Goal: Contribute content: Add original content to the website for others to see

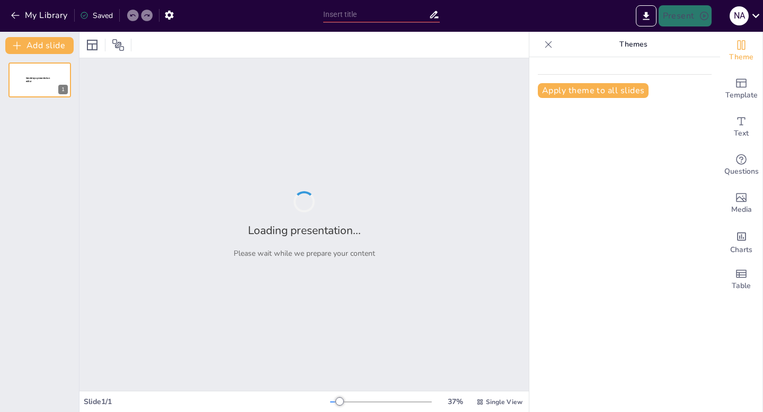
type input "Peran Reproduksi dalam Penyebaran Gulma: Tinjauan Ilmiah"
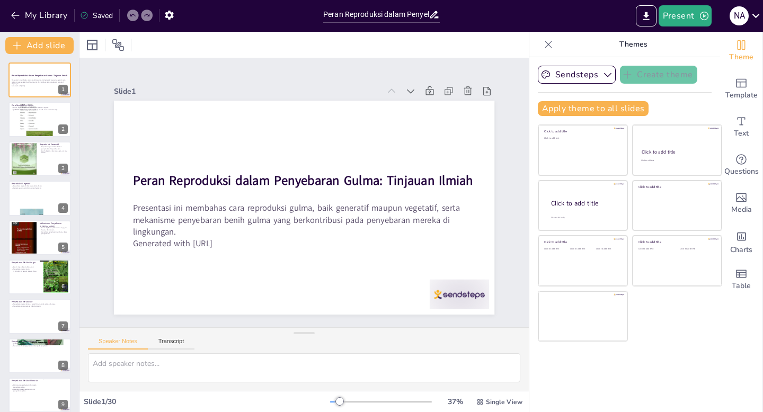
checkbox input "true"
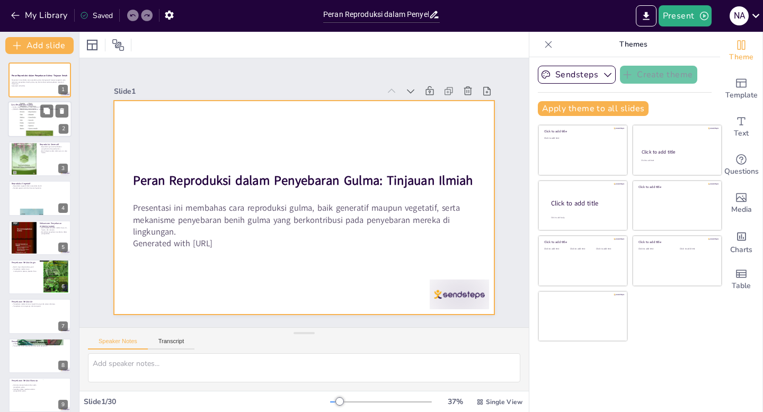
checkbox input "true"
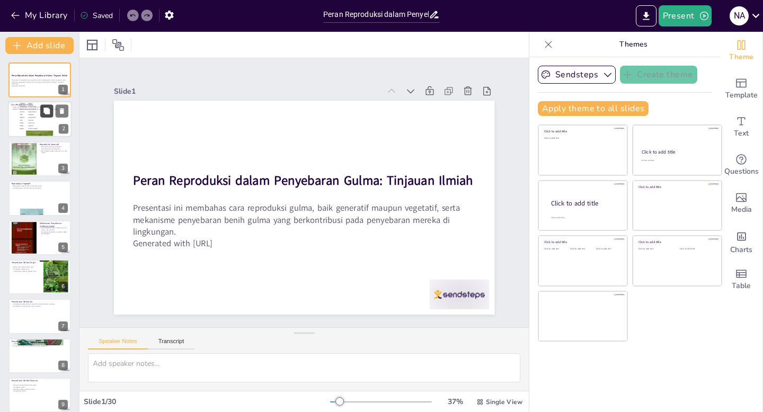
checkbox input "true"
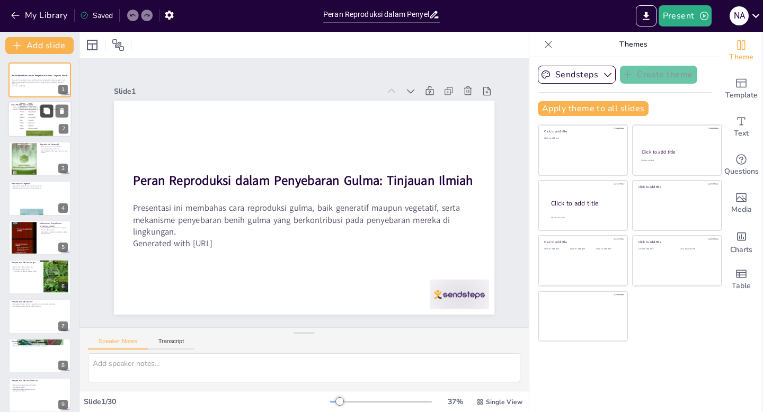
checkbox input "true"
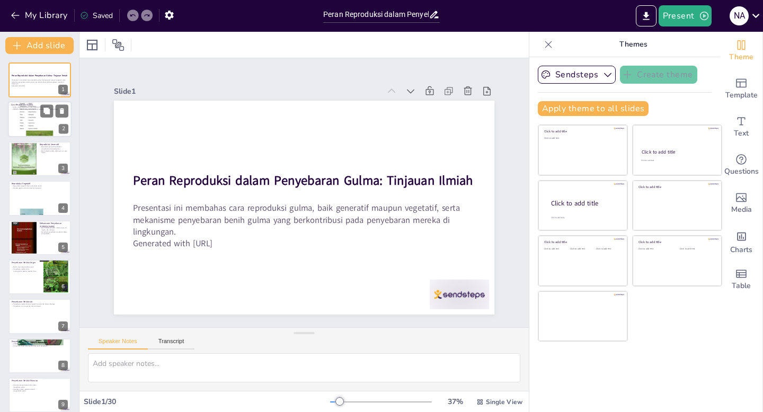
checkbox input "true"
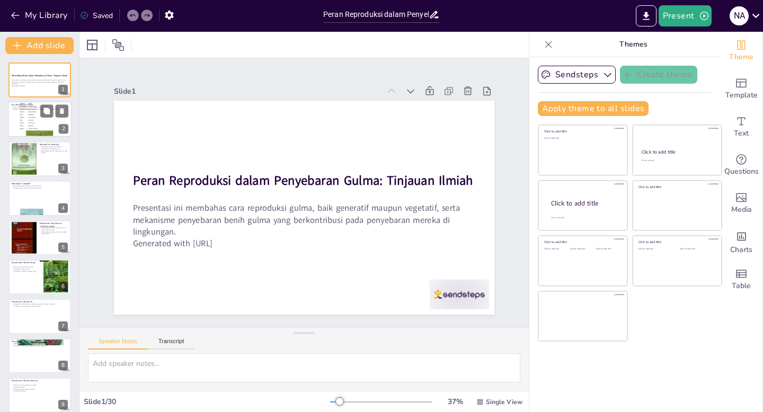
click at [20, 122] on div at bounding box center [40, 119] width 64 height 85
type textarea "Metode reproduksi gulma terbagi menjadi dua kategori utama: generatif dan veget…"
checkbox input "true"
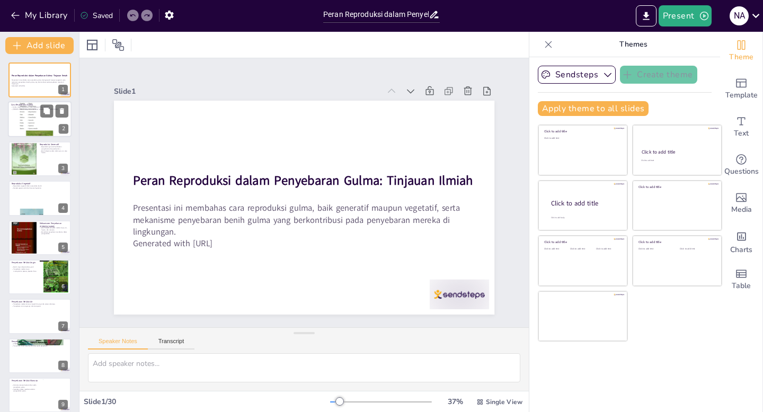
checkbox input "true"
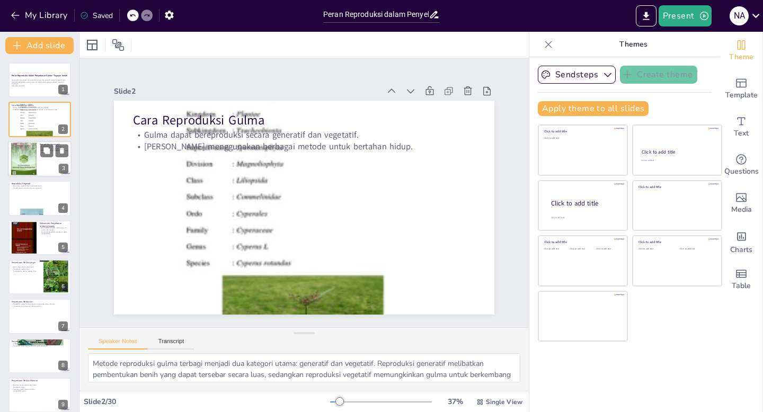
checkbox input "true"
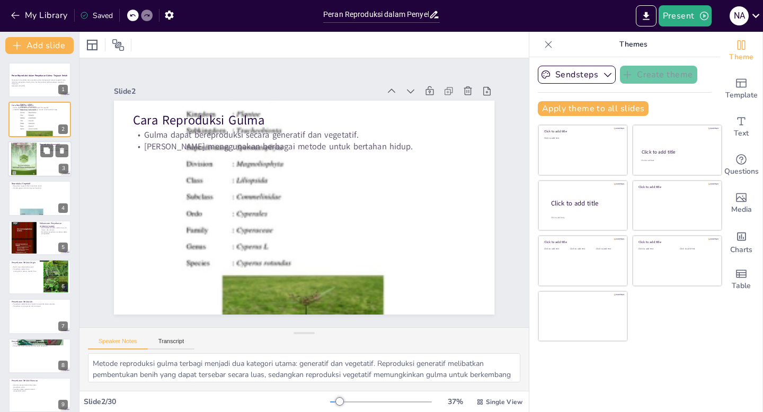
checkbox input "true"
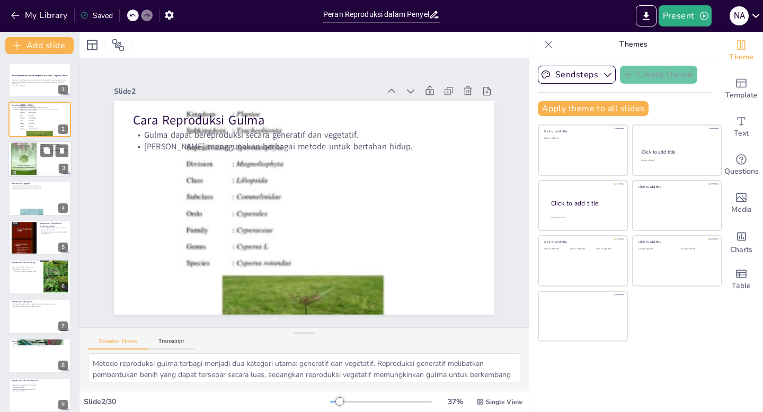
click at [27, 155] on div at bounding box center [23, 159] width 25 height 34
type textarea "Proses penyerbukan dan pembuahan adalah langkah awal yang krusial dalam reprodu…"
checkbox input "true"
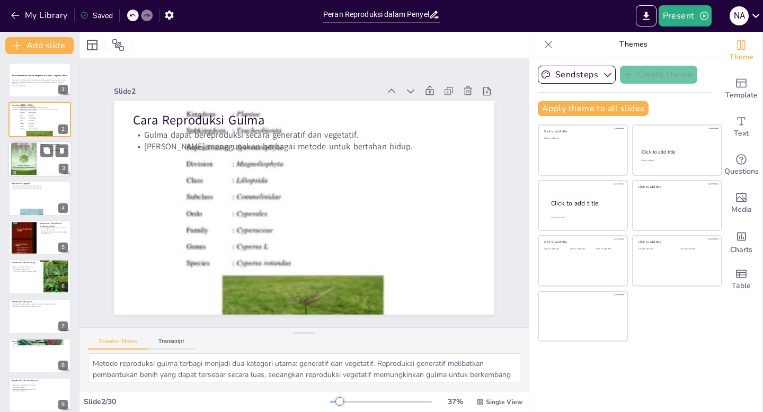
checkbox input "true"
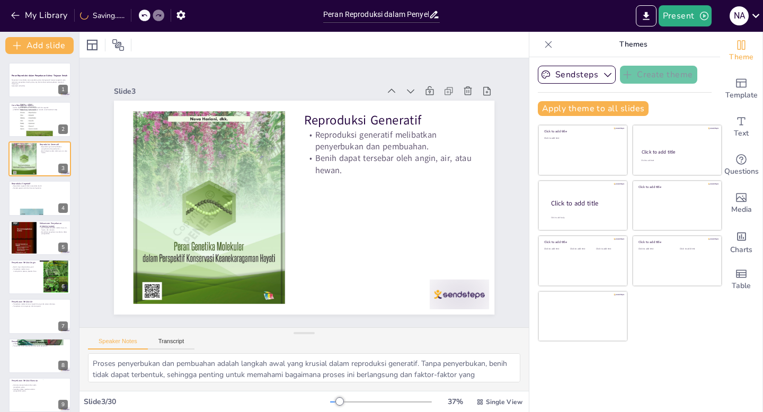
checkbox input "true"
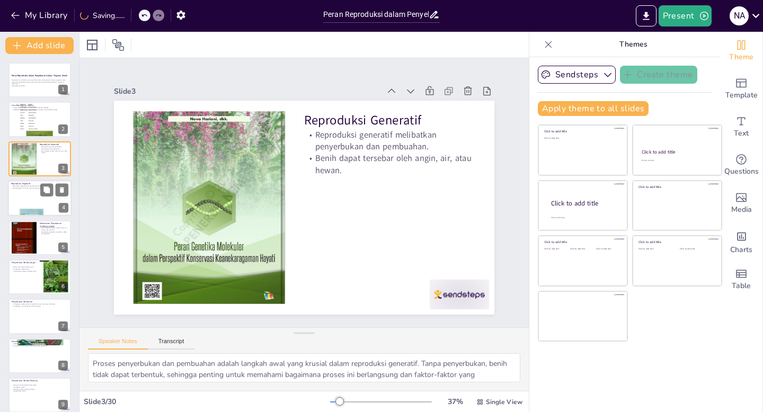
checkbox input "true"
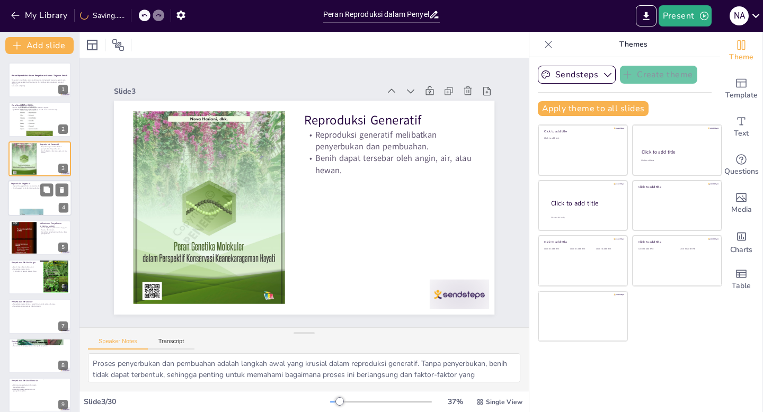
checkbox input "true"
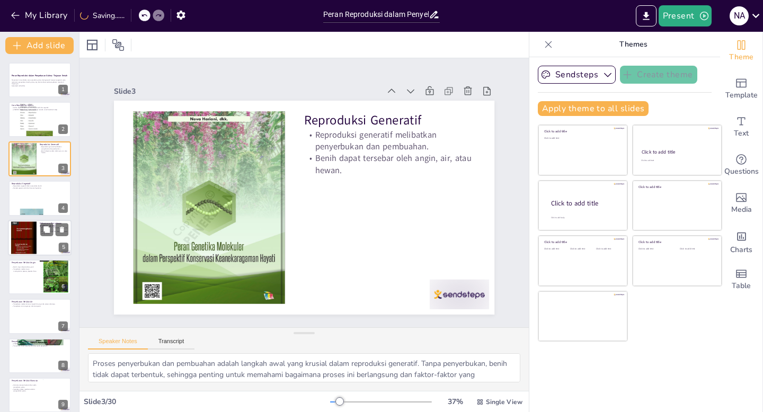
checkbox input "true"
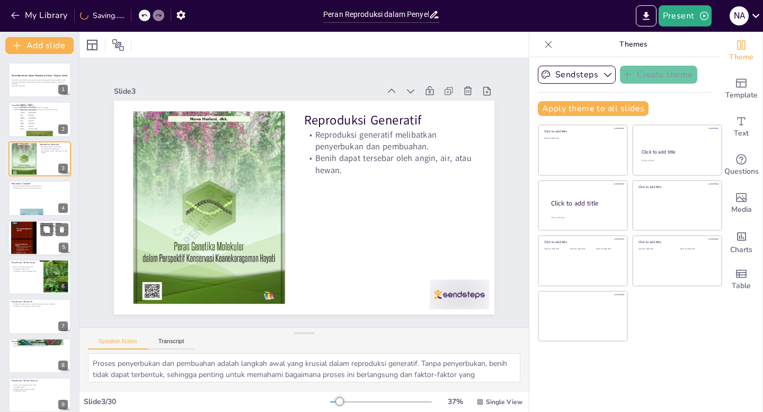
checkbox input "true"
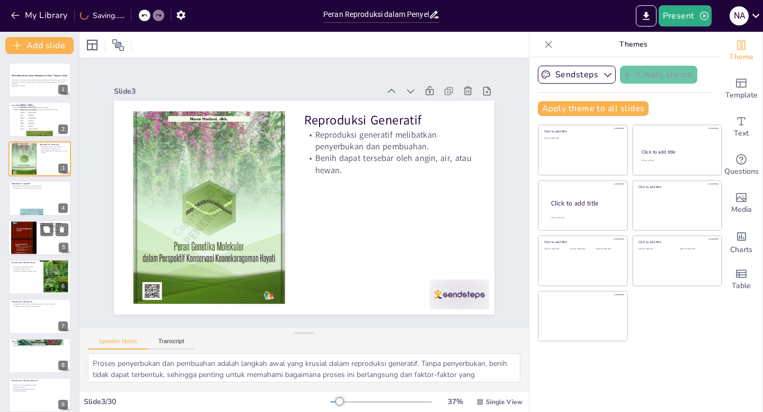
checkbox input "true"
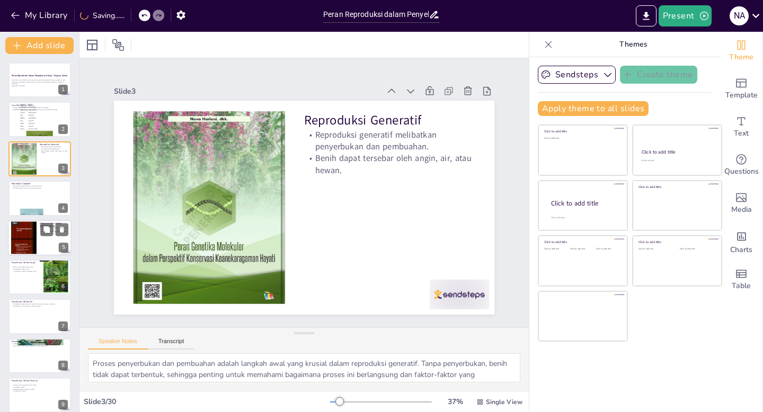
checkbox input "true"
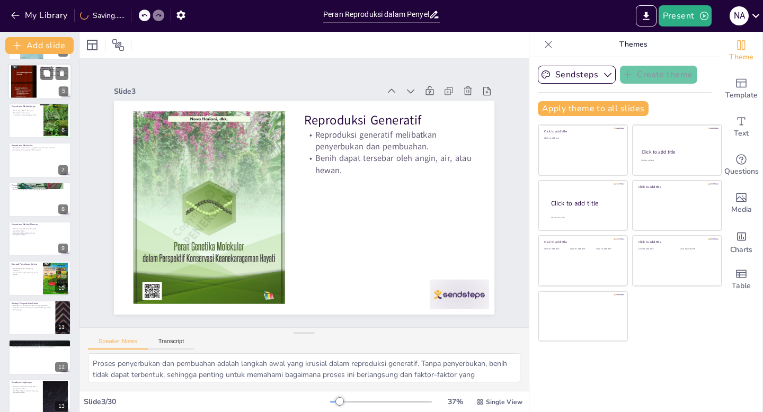
checkbox input "true"
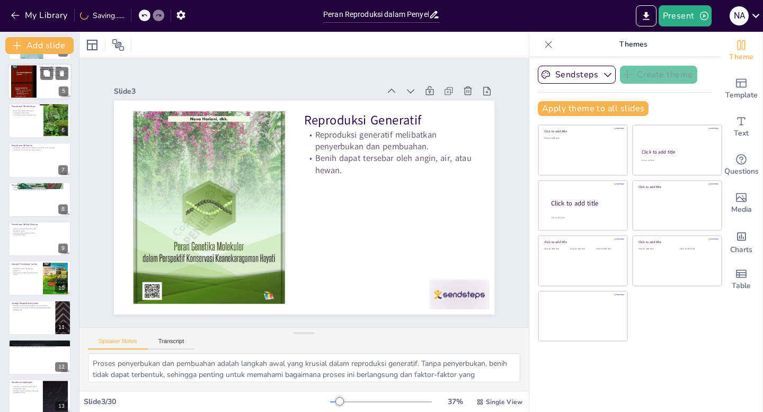
checkbox input "true"
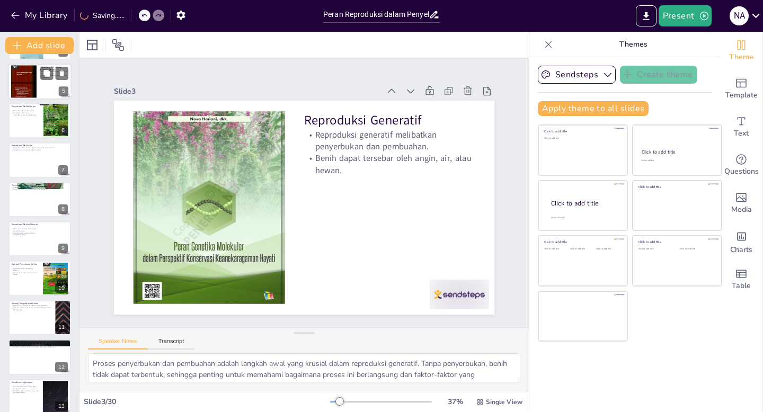
scroll to position [371, 0]
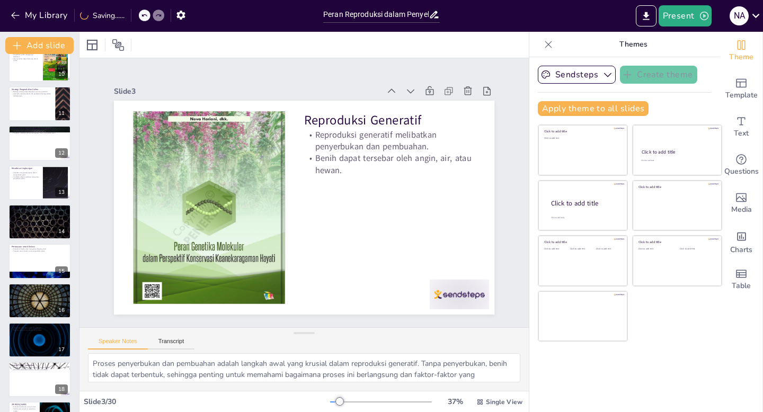
checkbox input "true"
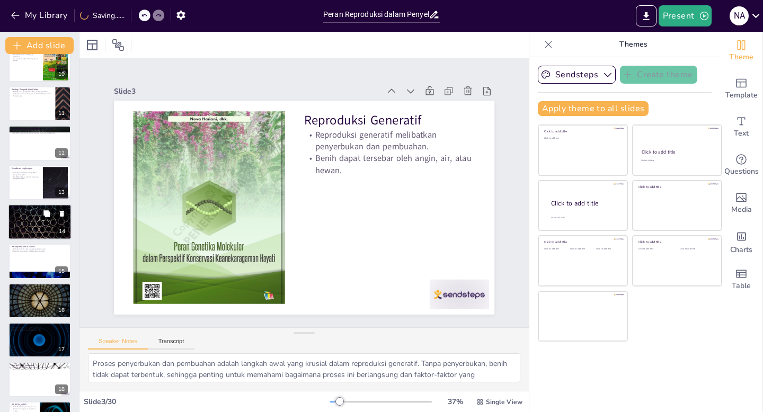
checkbox input "true"
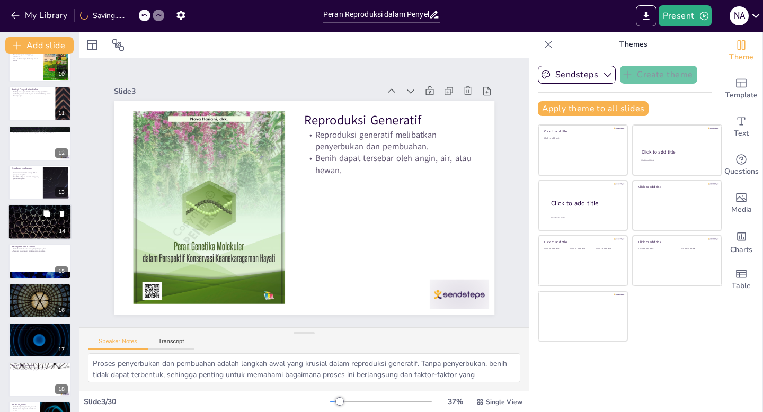
checkbox input "true"
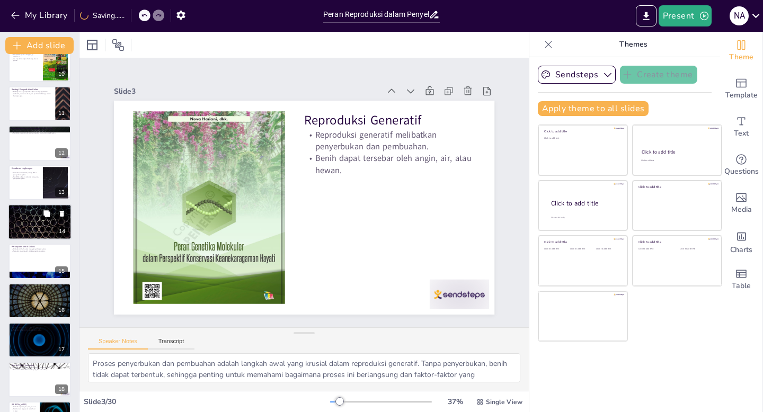
click at [42, 223] on div at bounding box center [40, 222] width 64 height 36
type textarea "Memahami bagaimana gulma bereproduksi dan menyebar adalah kunci untuk mengendal…"
checkbox input "true"
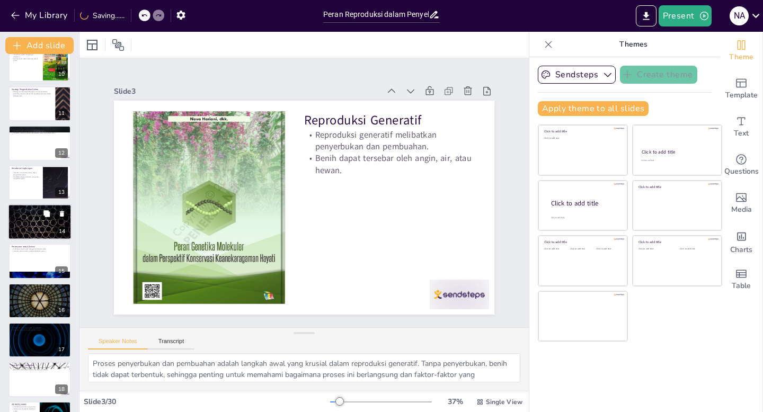
checkbox input "true"
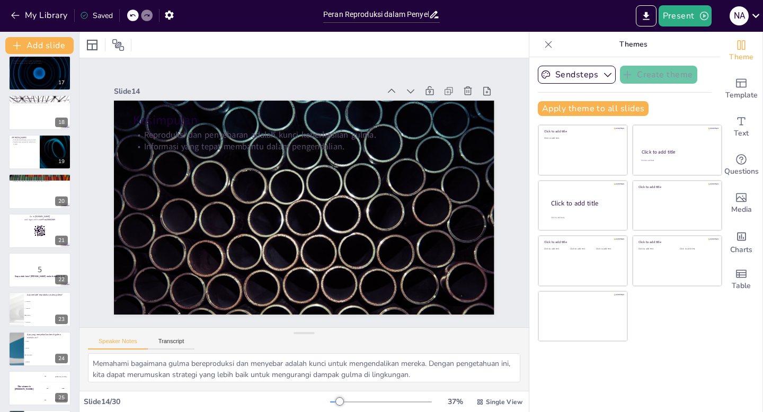
checkbox input "true"
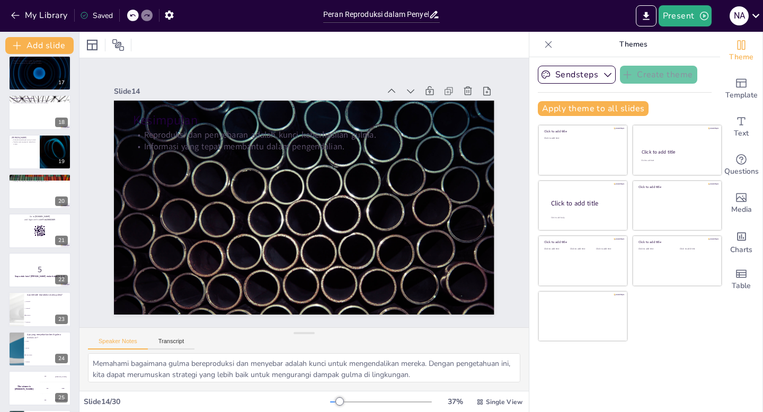
checkbox input "true"
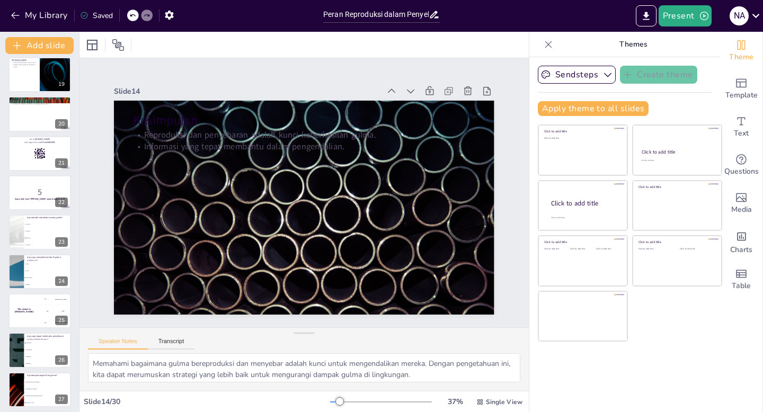
checkbox input "true"
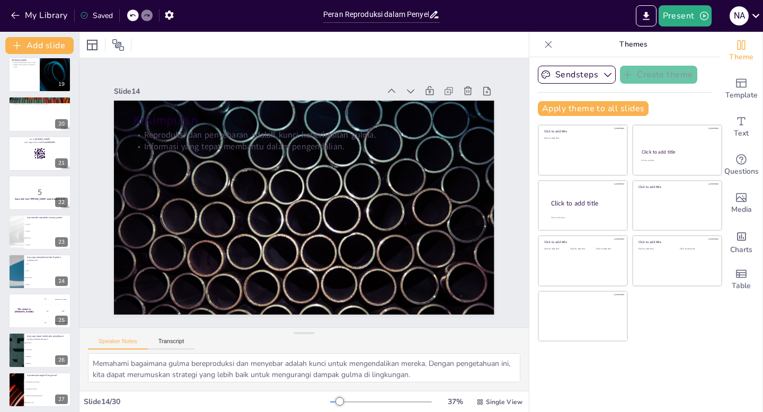
checkbox input "true"
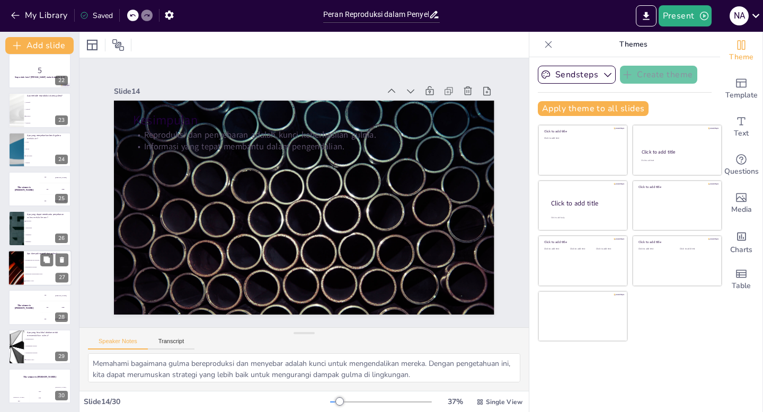
checkbox input "true"
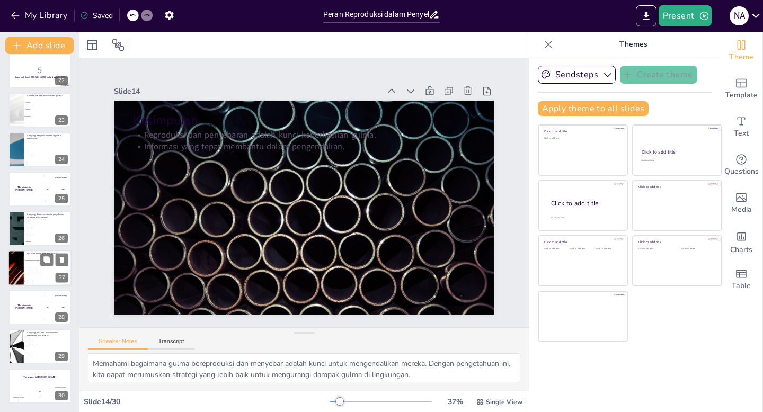
checkbox input "true"
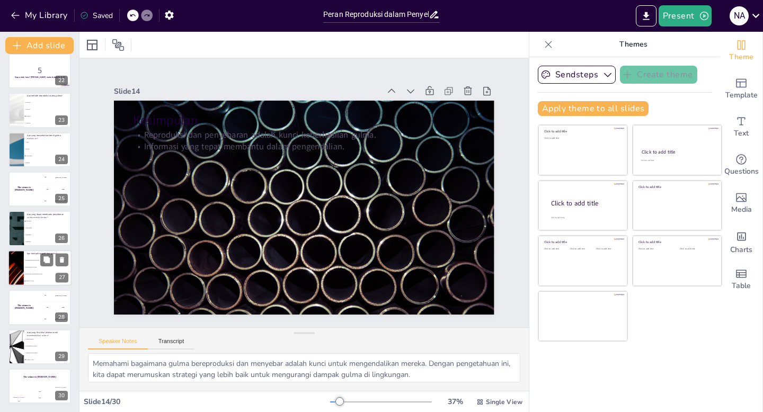
checkbox input "true"
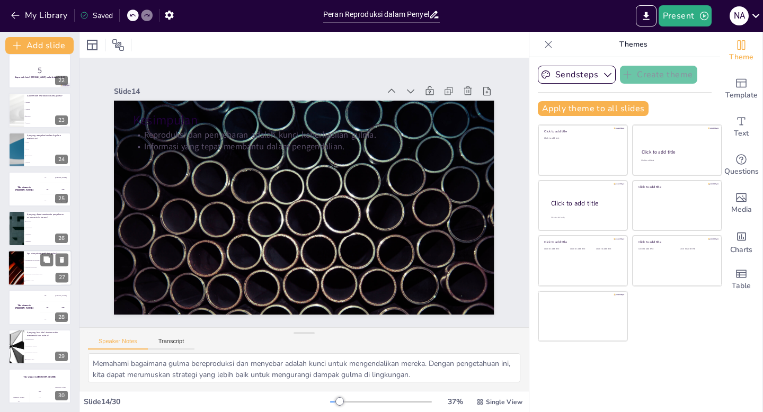
checkbox input "true"
click at [36, 253] on p "Apa dampak negatif dari gulma?" at bounding box center [47, 253] width 41 height 3
type textarea "Jawaban yang benar adalah "Keduanya 2 dan 3". Penyebaran gulma mengganggu ekosi…"
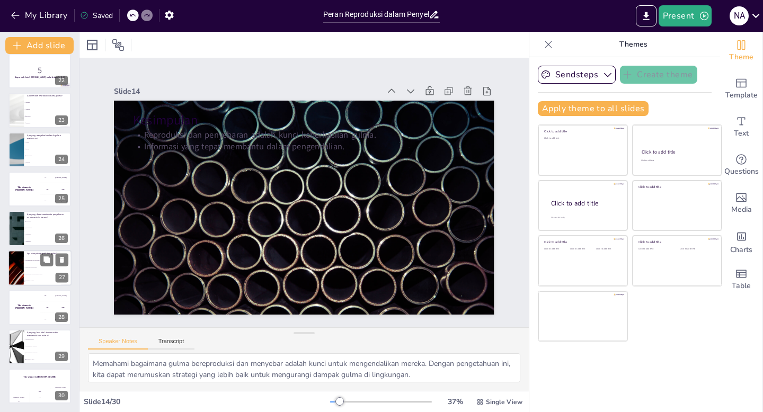
checkbox input "true"
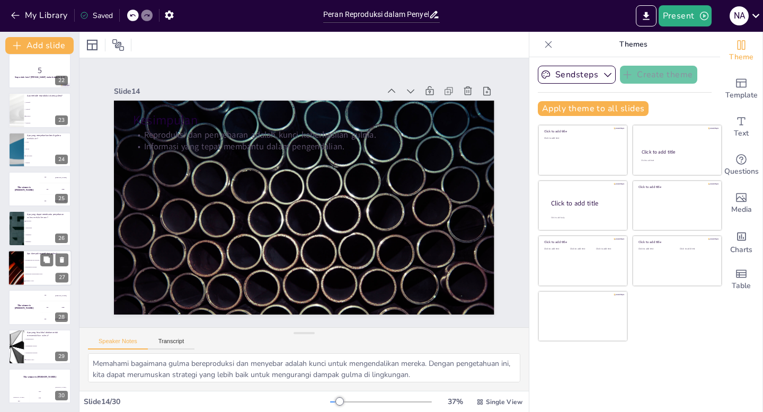
checkbox input "true"
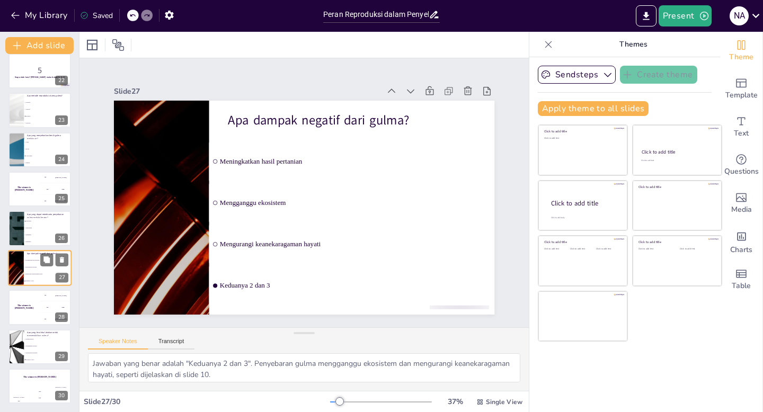
scroll to position [0, 0]
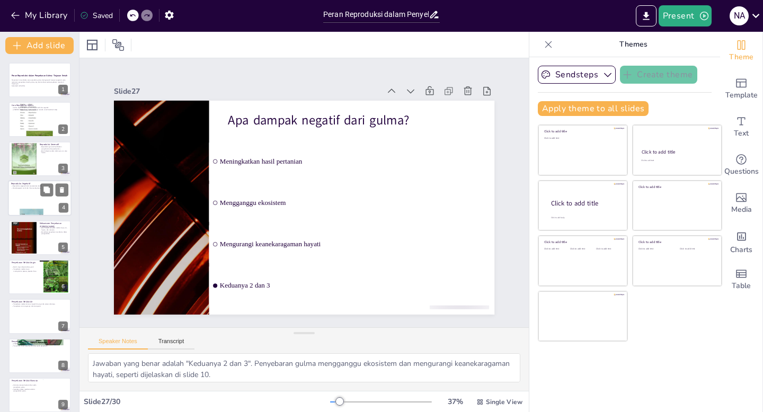
checkbox input "true"
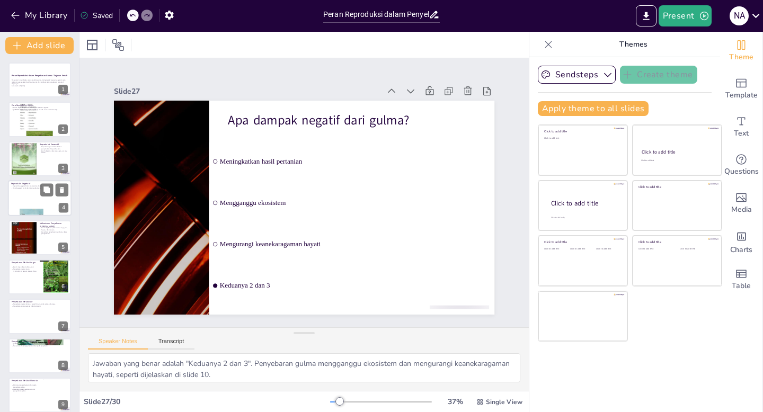
checkbox input "true"
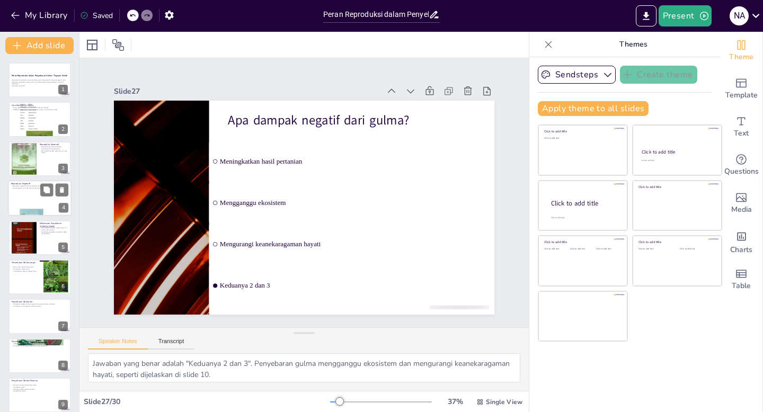
checkbox input "true"
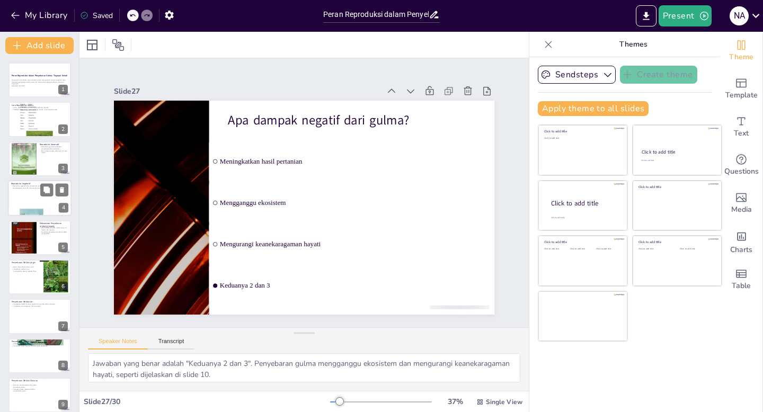
checkbox input "true"
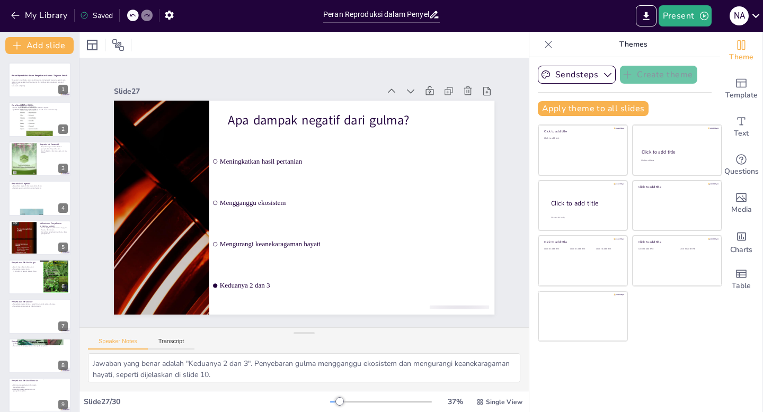
checkbox input "true"
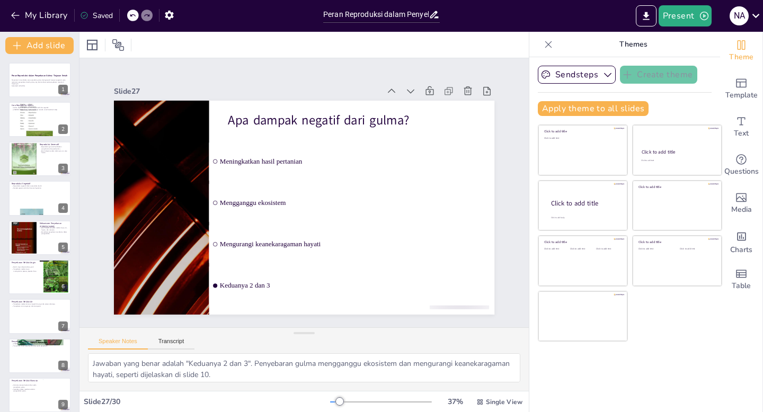
checkbox input "true"
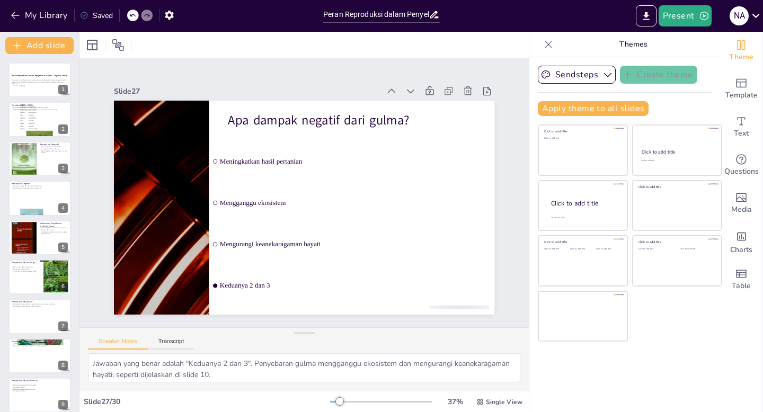
checkbox input "true"
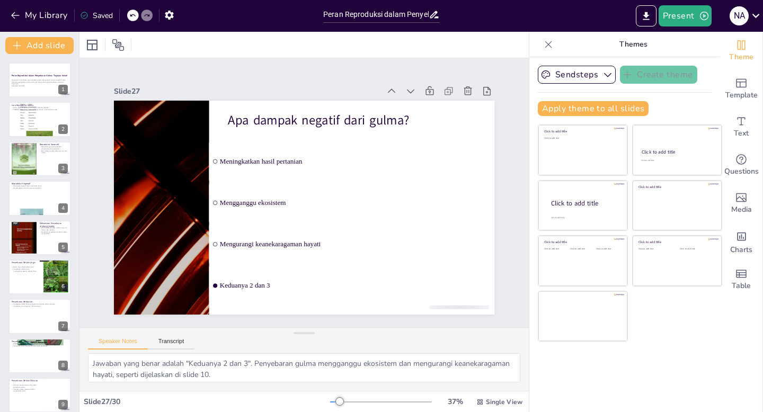
checkbox input "true"
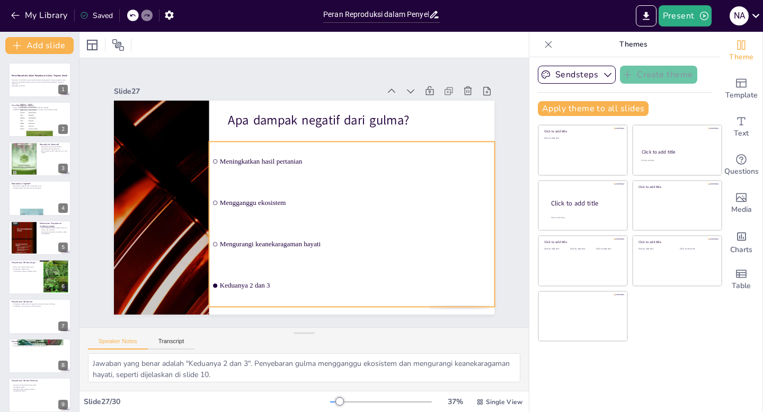
checkbox input "true"
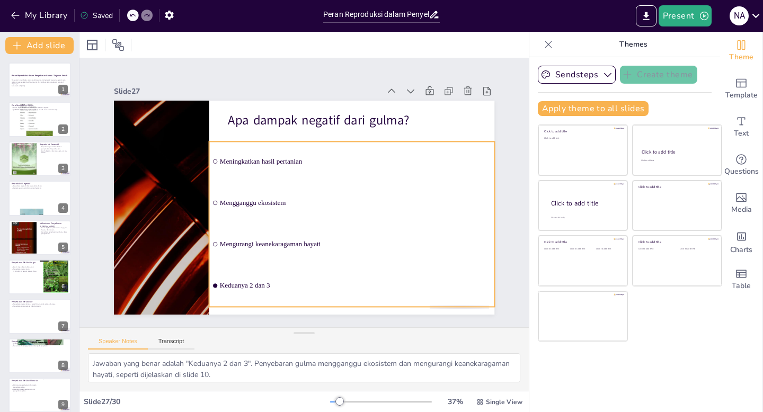
checkbox input "true"
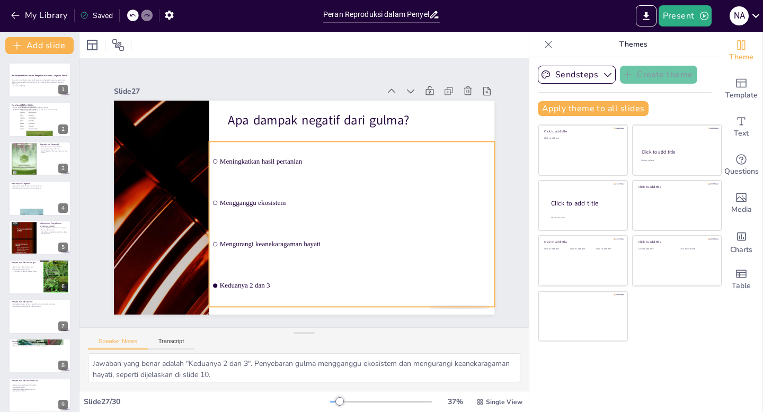
checkbox input "true"
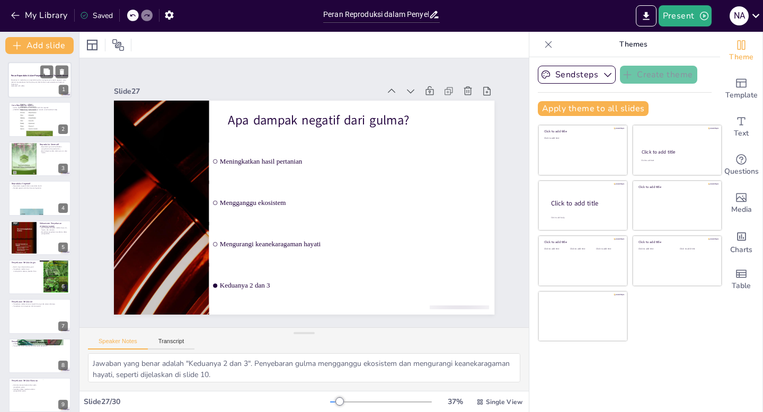
click at [54, 79] on p "Presentasi ini membahas cara reproduksi gulma, baik generatif maupun vegetatif,…" at bounding box center [39, 82] width 57 height 6
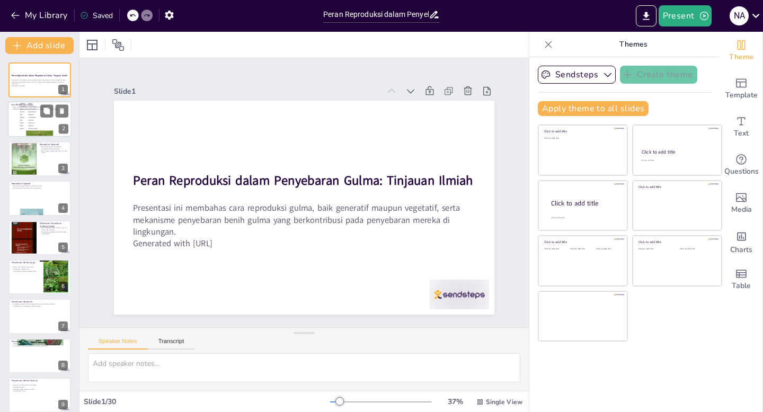
click at [43, 124] on div at bounding box center [40, 119] width 64 height 85
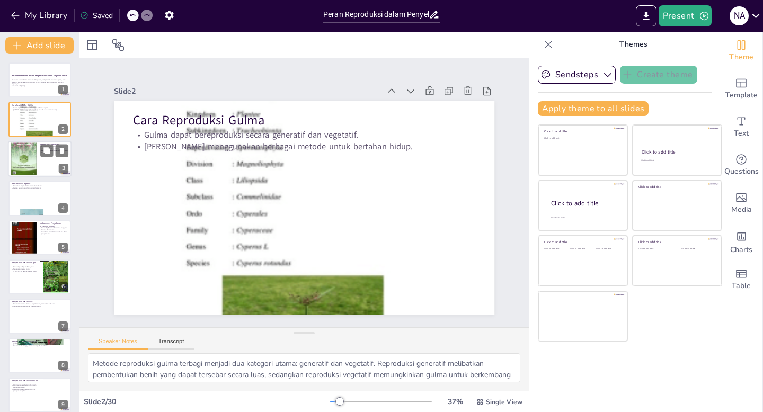
click at [40, 168] on div at bounding box center [40, 159] width 64 height 36
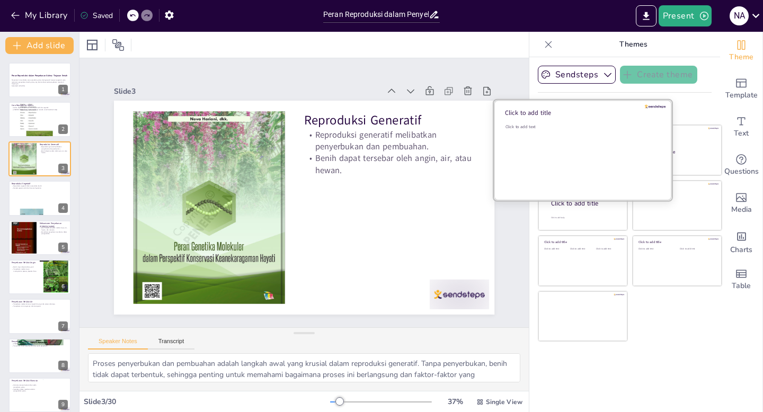
click at [585, 147] on div "Click to add text" at bounding box center [582, 157] width 152 height 66
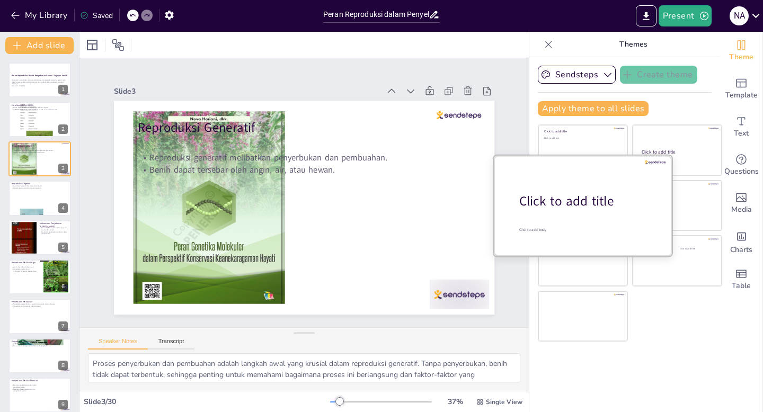
click at [586, 209] on div "Click to add title" at bounding box center [587, 201] width 135 height 18
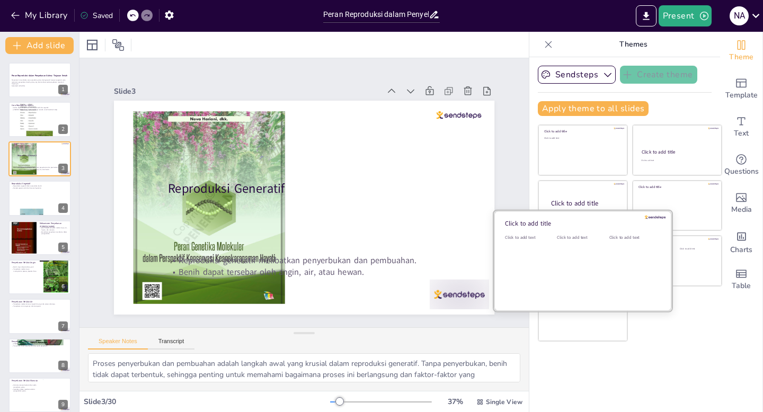
click at [586, 266] on div "Click to add text" at bounding box center [581, 268] width 48 height 66
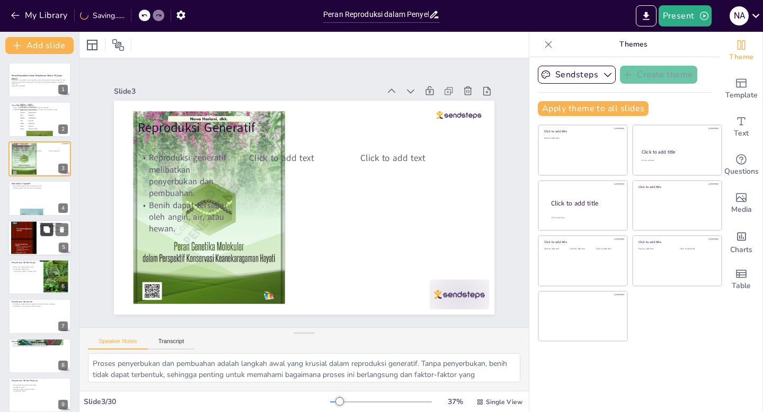
click at [49, 235] on button at bounding box center [46, 229] width 13 height 13
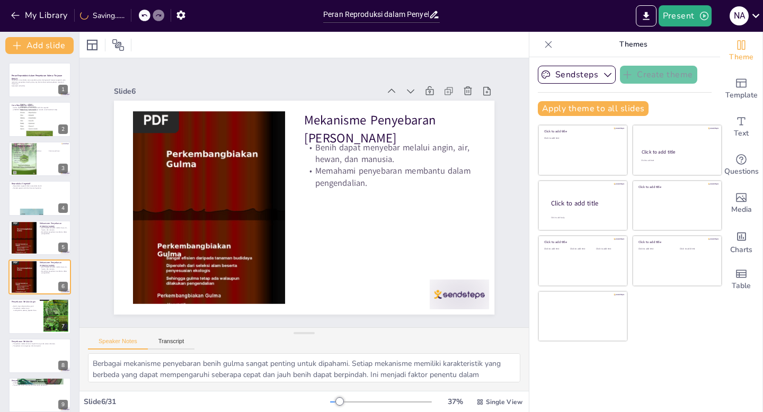
scroll to position [44, 0]
